Goal: Task Accomplishment & Management: Use online tool/utility

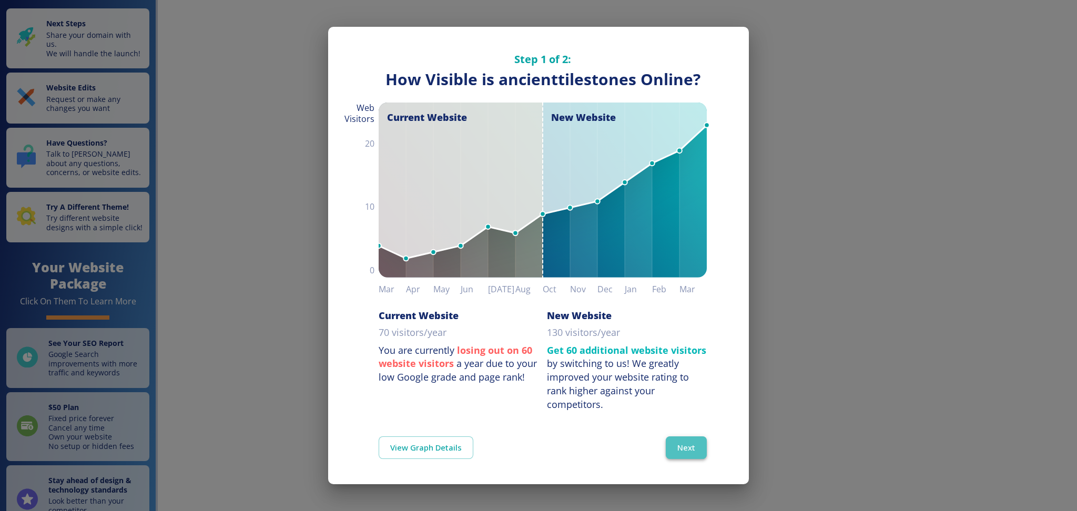
click at [668, 443] on button "Next" at bounding box center [686, 447] width 41 height 22
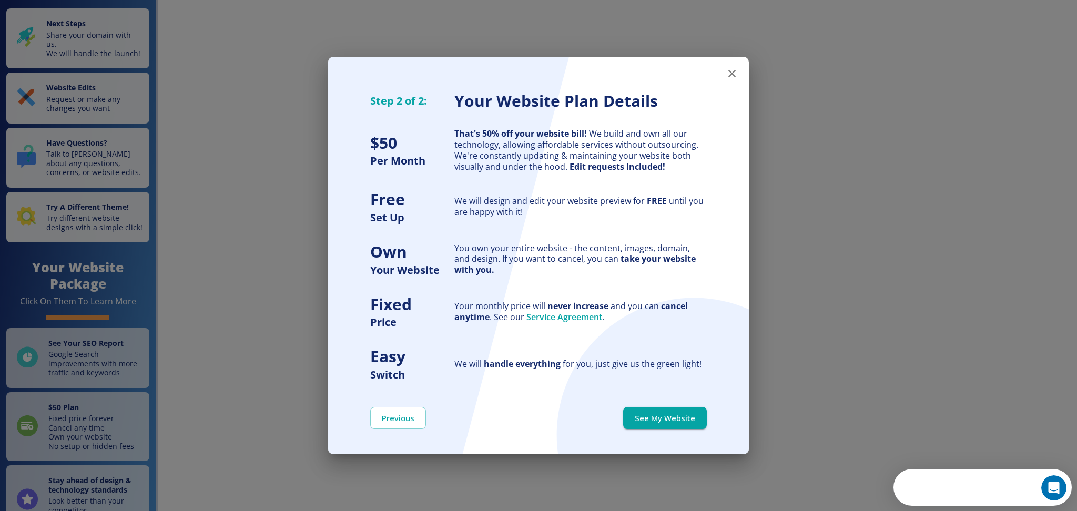
click at [730, 73] on icon "button" at bounding box center [731, 73] width 7 height 7
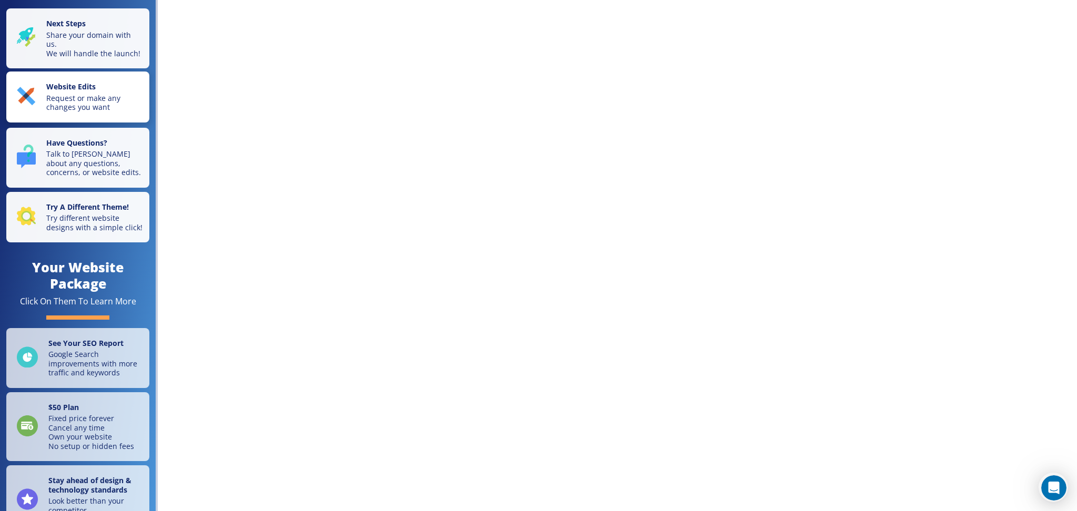
click at [85, 104] on p "Request or make any changes you want" at bounding box center [94, 103] width 97 height 18
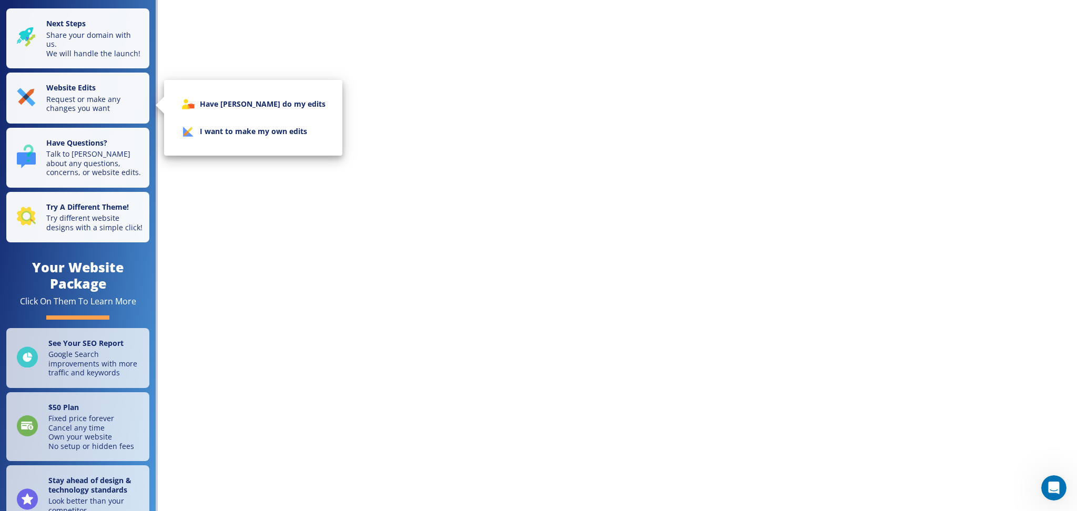
click at [244, 130] on li "I want to make my own edits" at bounding box center [252, 131] width 161 height 27
